Goal: Task Accomplishment & Management: Manage account settings

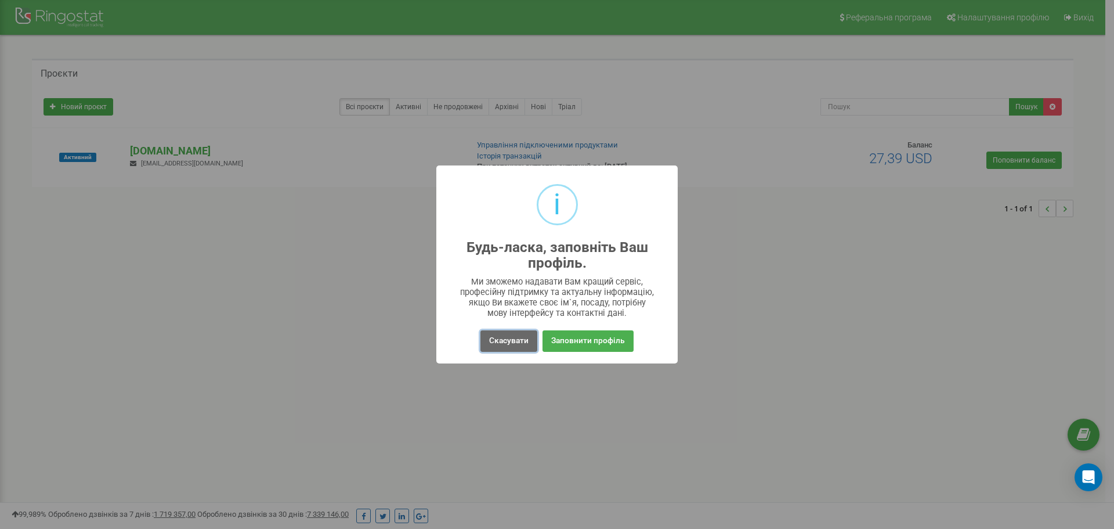
click at [491, 346] on button "Скасувати" at bounding box center [508, 340] width 57 height 21
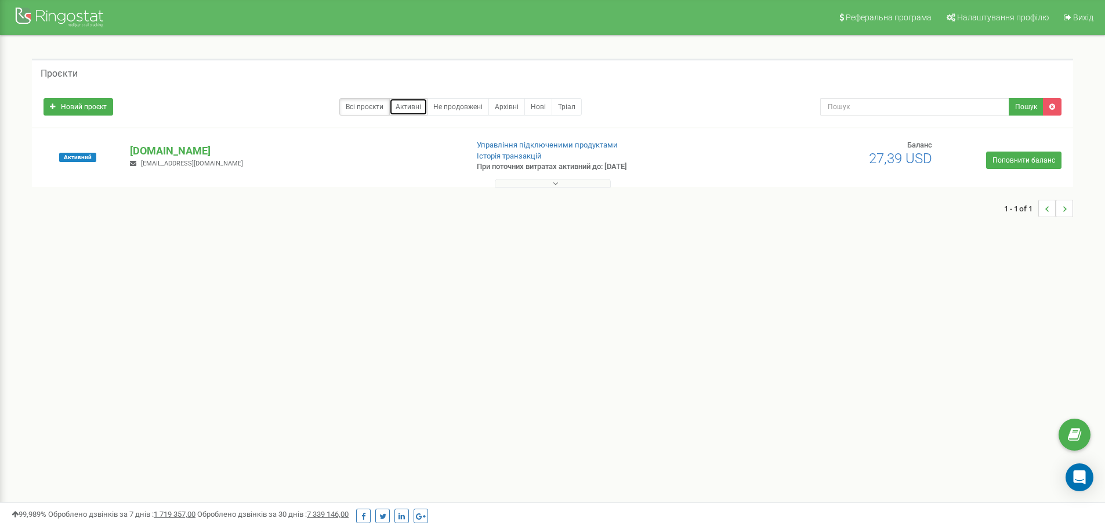
click at [395, 113] on link "Активні" at bounding box center [408, 106] width 38 height 17
click at [446, 111] on link "Не продовжені" at bounding box center [458, 106] width 62 height 17
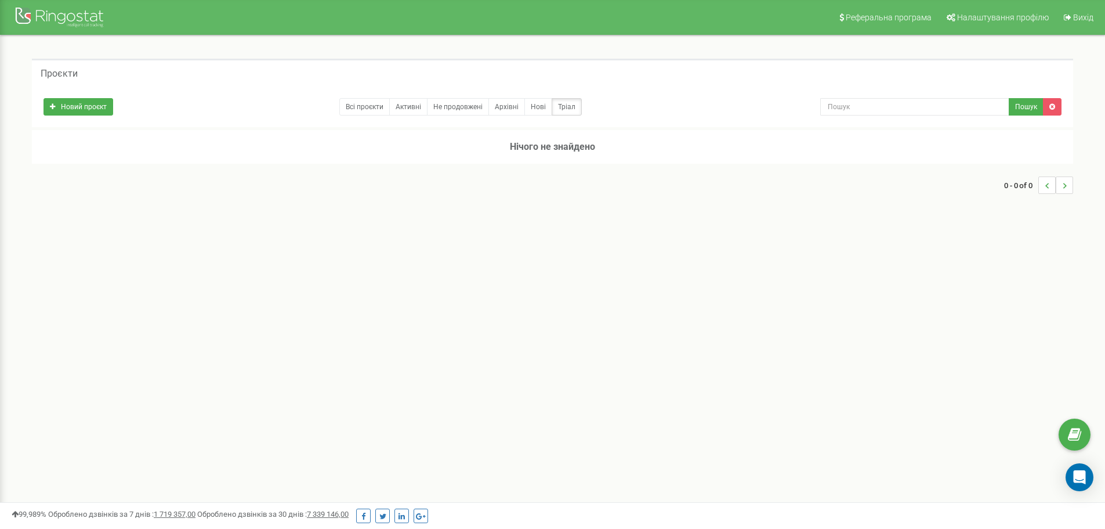
click at [67, 76] on h5 "Проєкти" at bounding box center [59, 73] width 37 height 10
click at [353, 108] on link "Всі проєкти" at bounding box center [364, 106] width 50 height 17
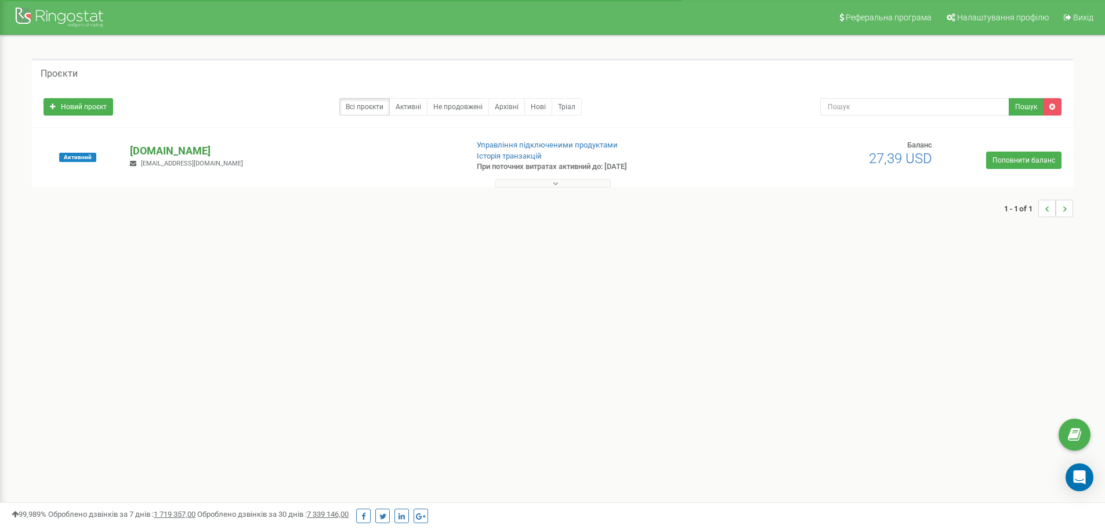
click at [330, 151] on p "[DOMAIN_NAME]" at bounding box center [294, 150] width 328 height 15
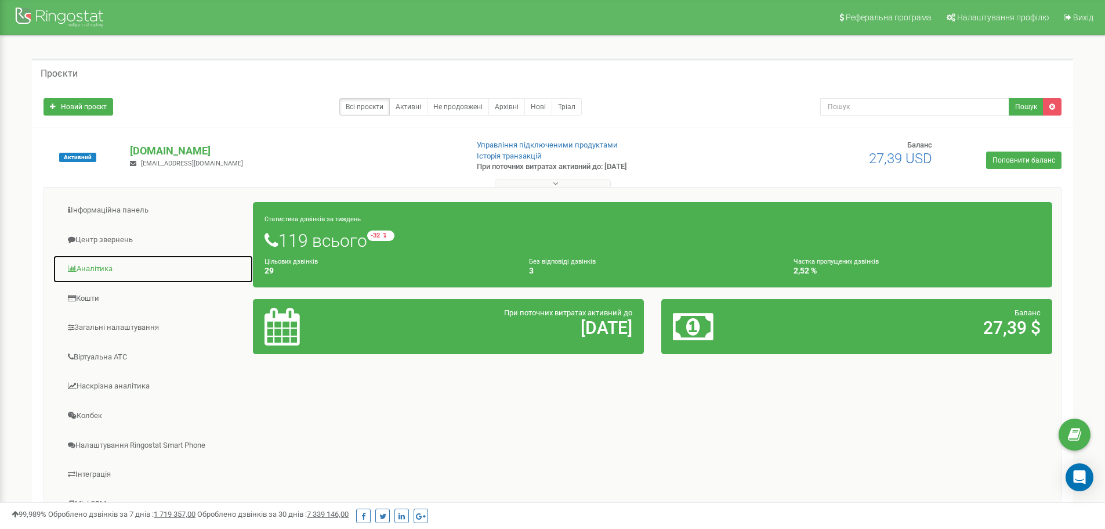
click at [105, 265] on link "Аналiтика" at bounding box center [153, 269] width 201 height 28
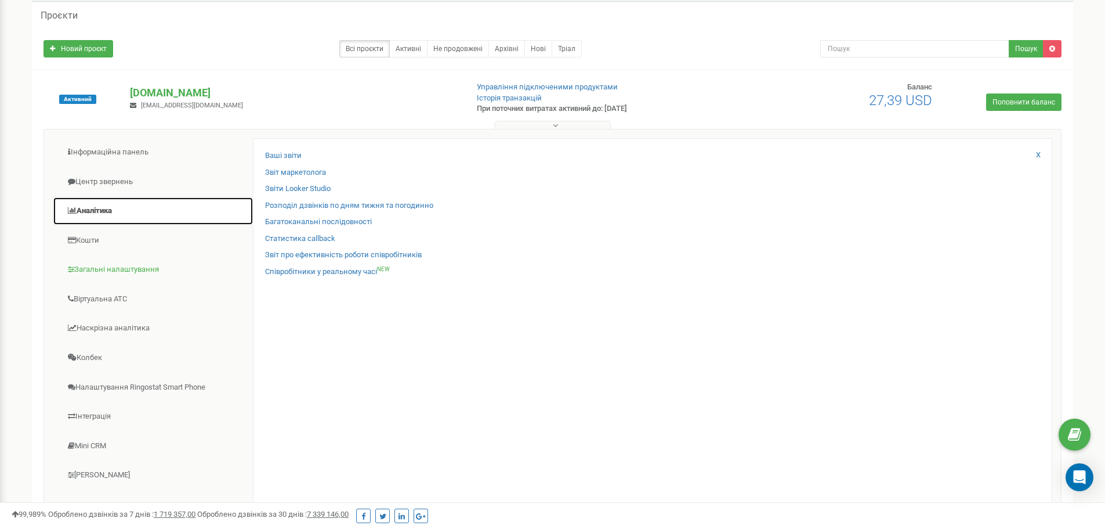
scroll to position [116, 0]
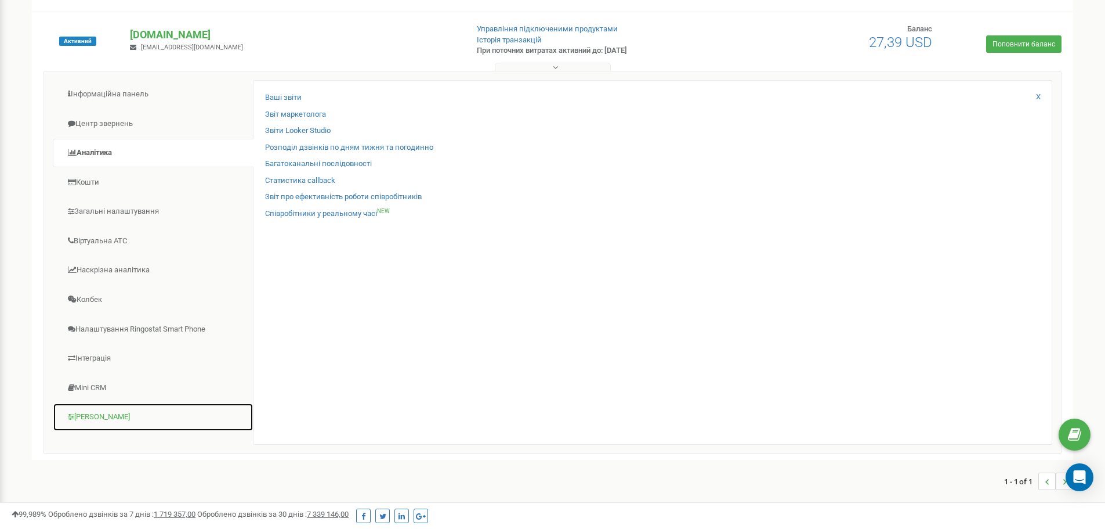
click at [112, 417] on link "Коллтрекінг" at bounding box center [153, 417] width 201 height 28
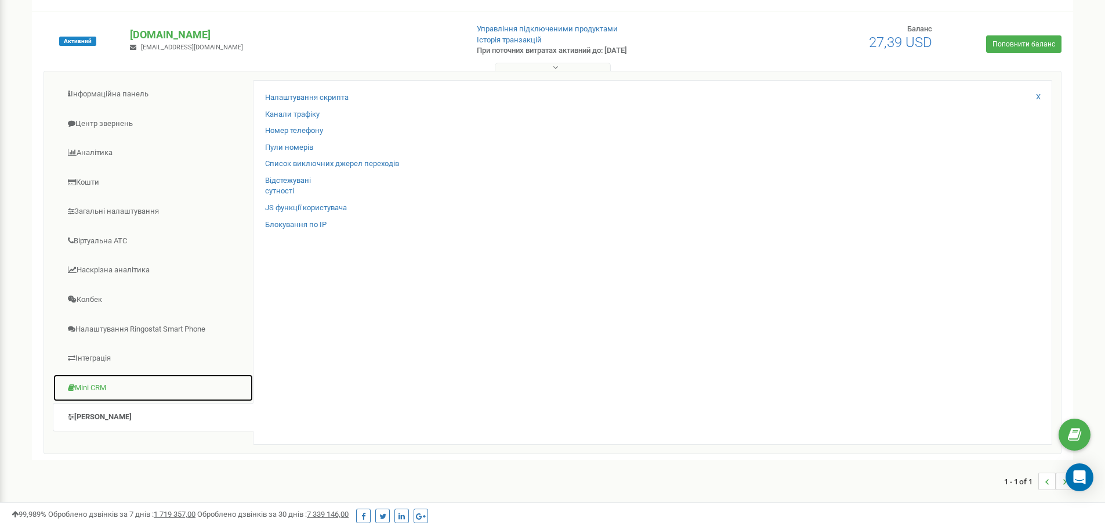
click at [102, 395] on link "Mini CRM" at bounding box center [153, 388] width 201 height 28
click at [106, 383] on link "Mini CRM" at bounding box center [153, 388] width 201 height 28
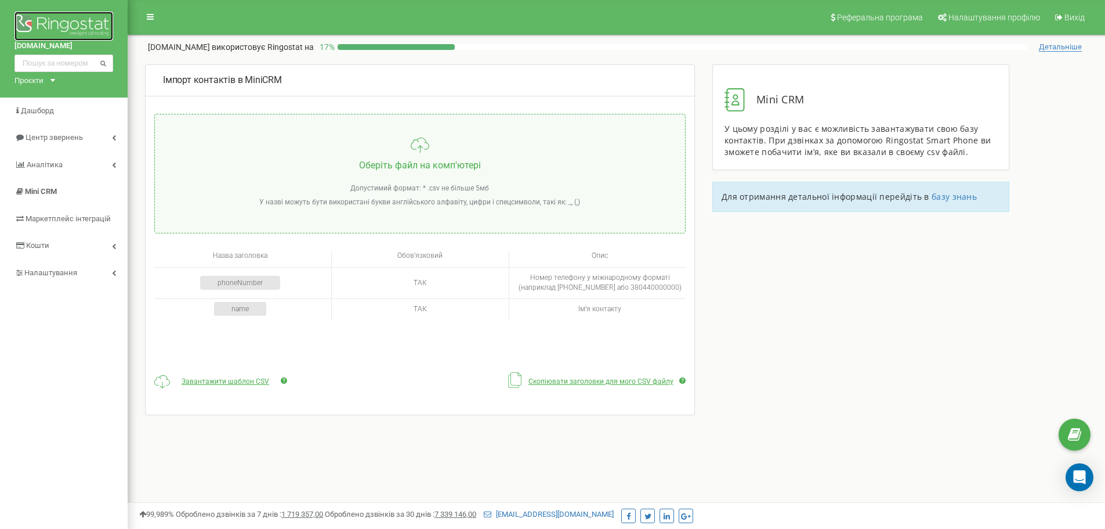
click at [45, 20] on img at bounding box center [64, 26] width 99 height 29
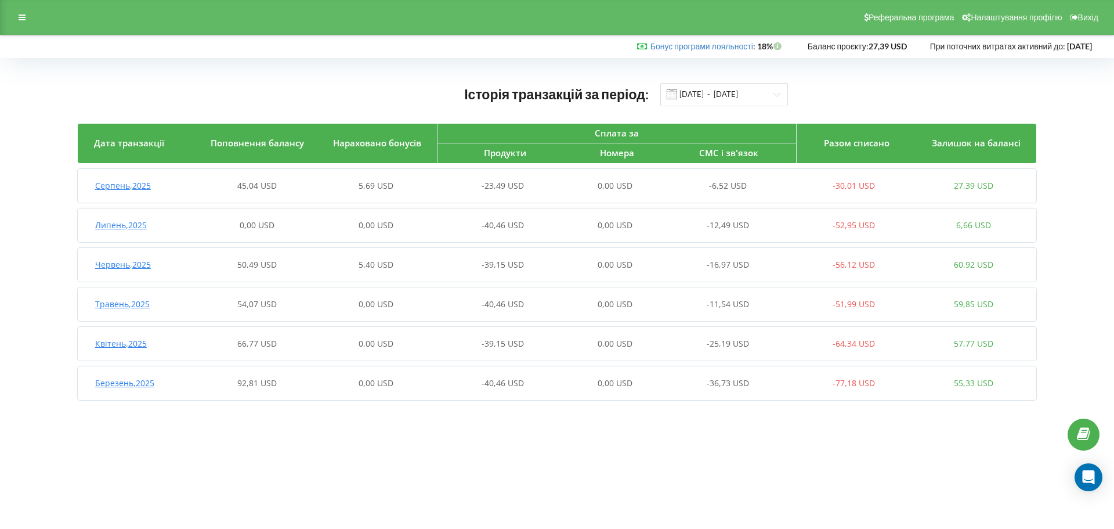
click at [1074, 436] on link at bounding box center [1083, 434] width 32 height 32
click at [1084, 476] on icon "Open Intercom Messenger" at bounding box center [1087, 476] width 13 height 15
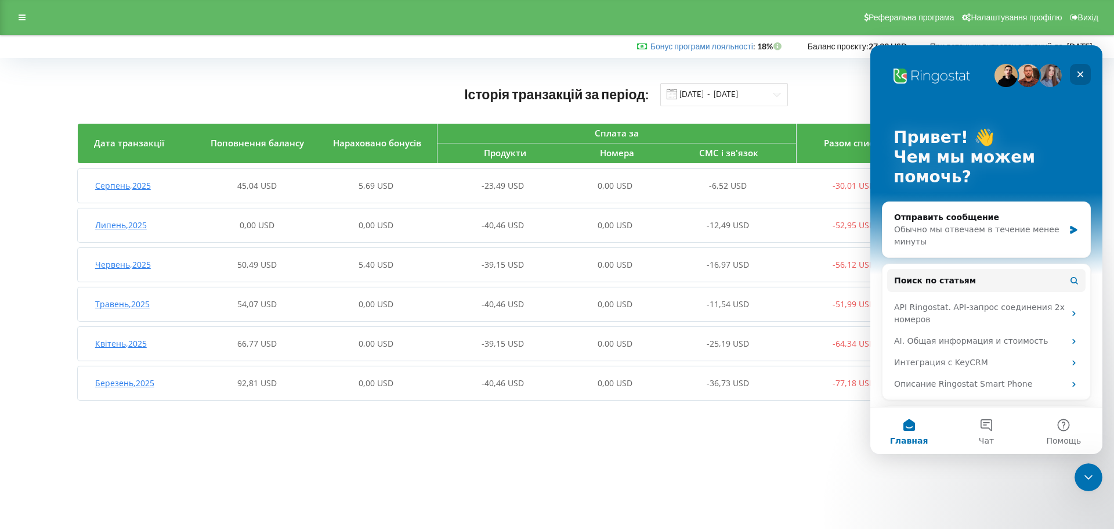
click at [1084, 69] on div "Закрыть" at bounding box center [1080, 74] width 21 height 21
